Goal: Transaction & Acquisition: Subscribe to service/newsletter

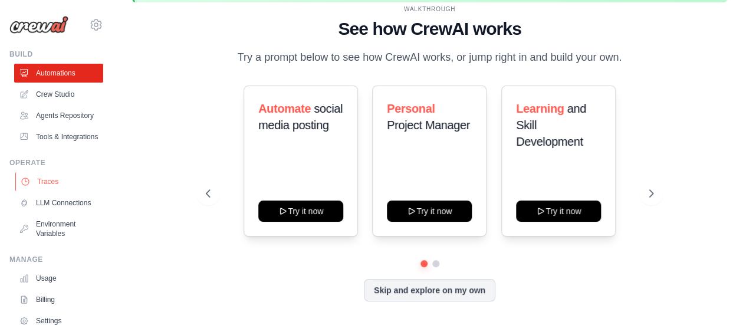
click at [64, 191] on link "Traces" at bounding box center [59, 181] width 89 height 19
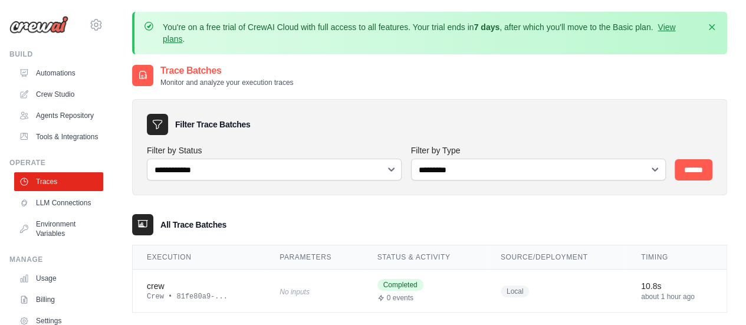
scroll to position [75, 0]
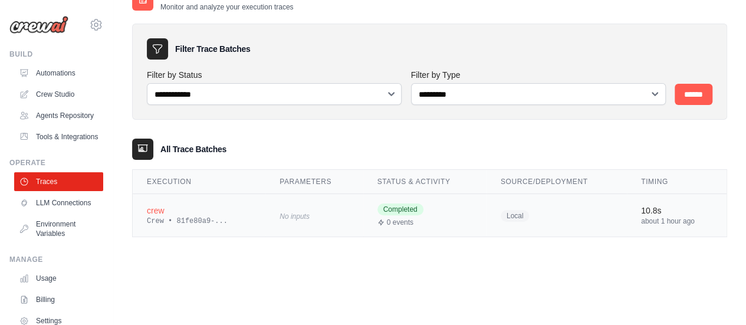
click at [636, 217] on td "10.8s about 1 hour ago" at bounding box center [677, 215] width 100 height 43
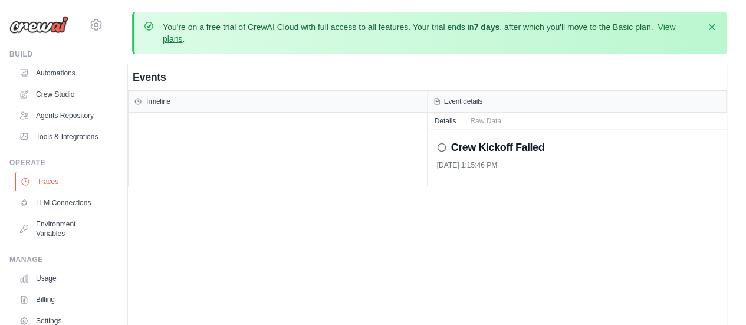
click at [70, 191] on link "Traces" at bounding box center [59, 181] width 89 height 19
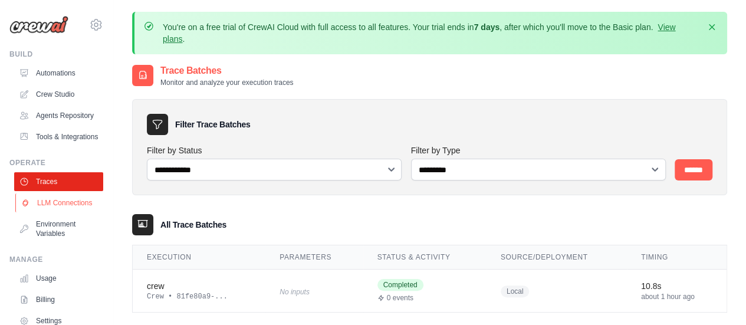
click at [44, 212] on link "LLM Connections" at bounding box center [59, 202] width 89 height 19
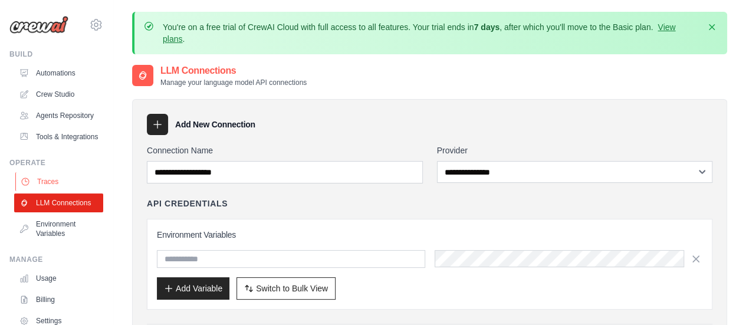
click at [51, 191] on link "Traces" at bounding box center [59, 181] width 89 height 19
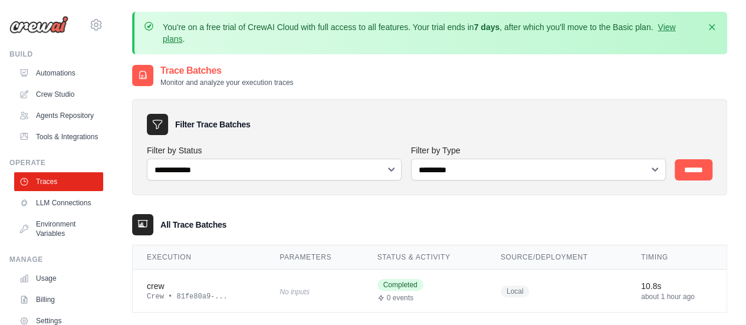
click at [458, 26] on p "You're on a free trial of CrewAI Cloud with full access to all features. Your t…" at bounding box center [431, 33] width 536 height 24
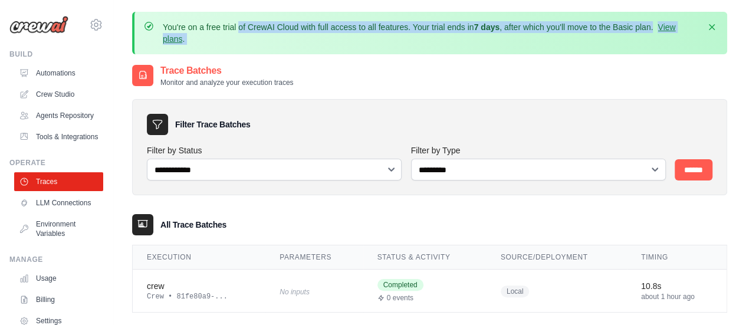
click at [458, 26] on p "You're on a free trial of CrewAI Cloud with full access to all features. Your t…" at bounding box center [431, 33] width 536 height 24
click at [448, 40] on p "You're on a free trial of CrewAI Cloud with full access to all features. Your t…" at bounding box center [431, 33] width 536 height 24
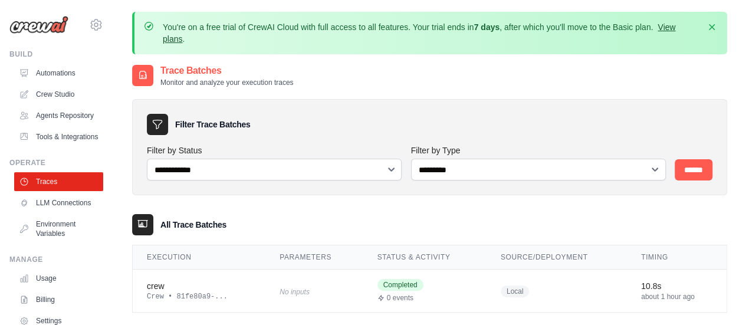
click at [673, 29] on link "View plans" at bounding box center [419, 32] width 513 height 21
